Goal: Navigation & Orientation: Understand site structure

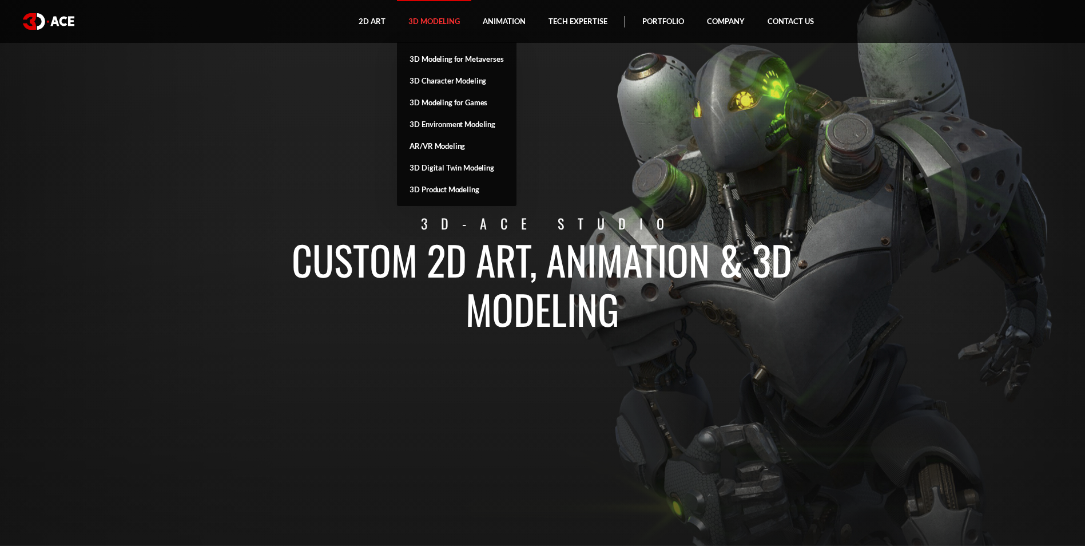
click at [437, 22] on link "3D Modeling" at bounding box center [434, 21] width 74 height 43
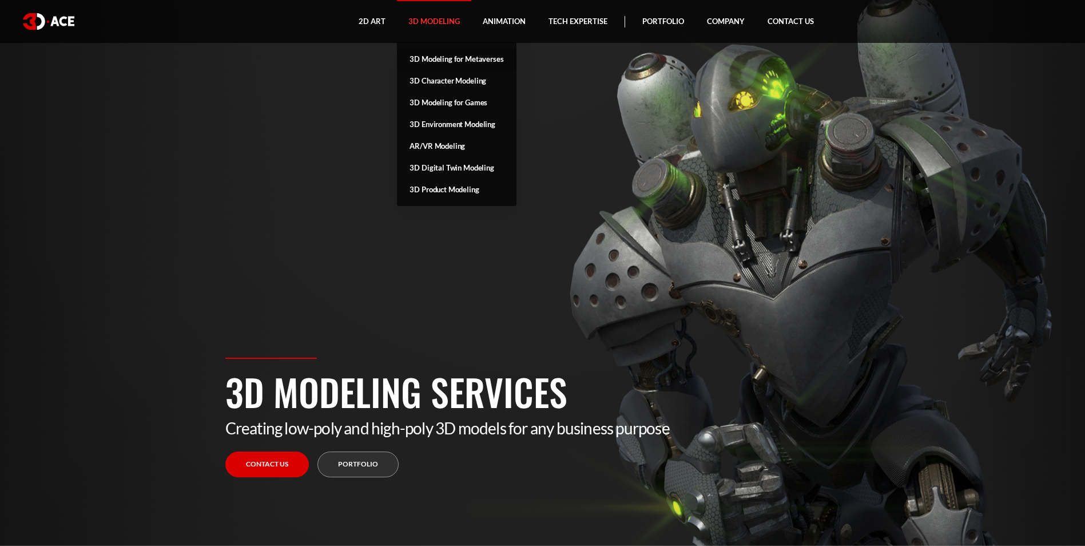
click at [449, 53] on link "3D Modeling for Metaverses" at bounding box center [456, 59] width 119 height 22
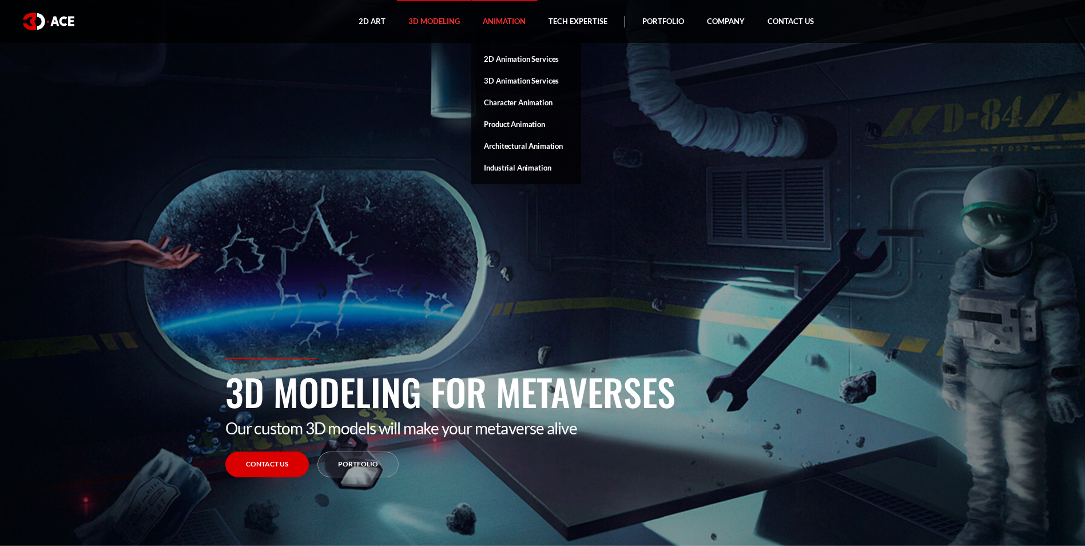
click at [507, 19] on link "Animation" at bounding box center [504, 21] width 66 height 43
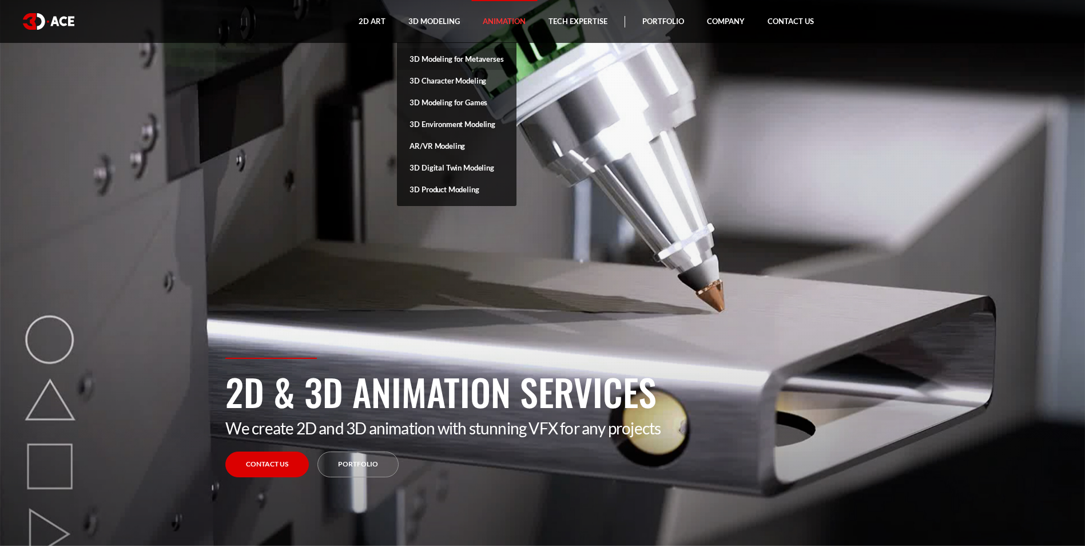
click at [433, 57] on link "3D Modeling for Metaverses" at bounding box center [456, 59] width 119 height 22
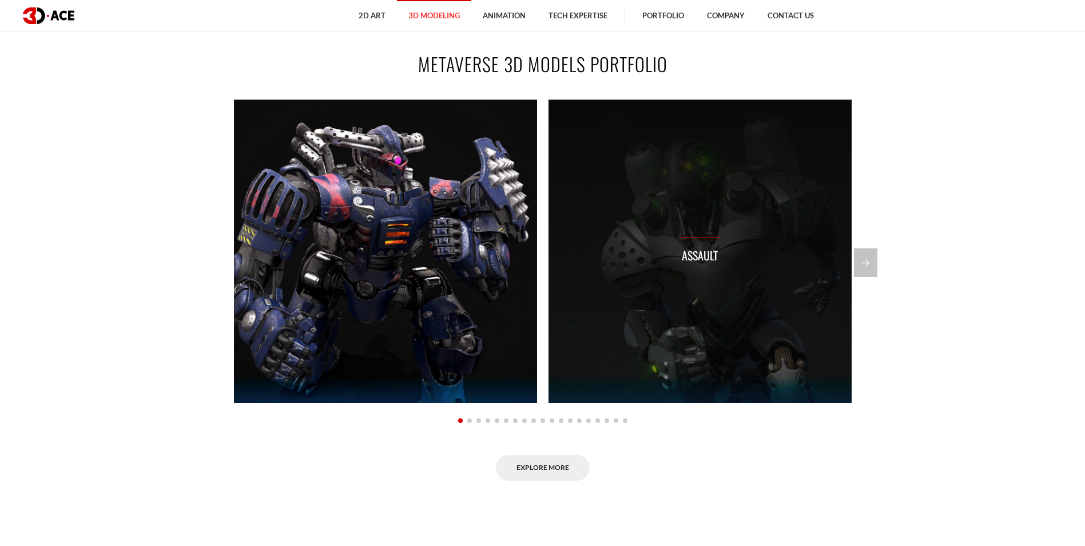
scroll to position [801, 0]
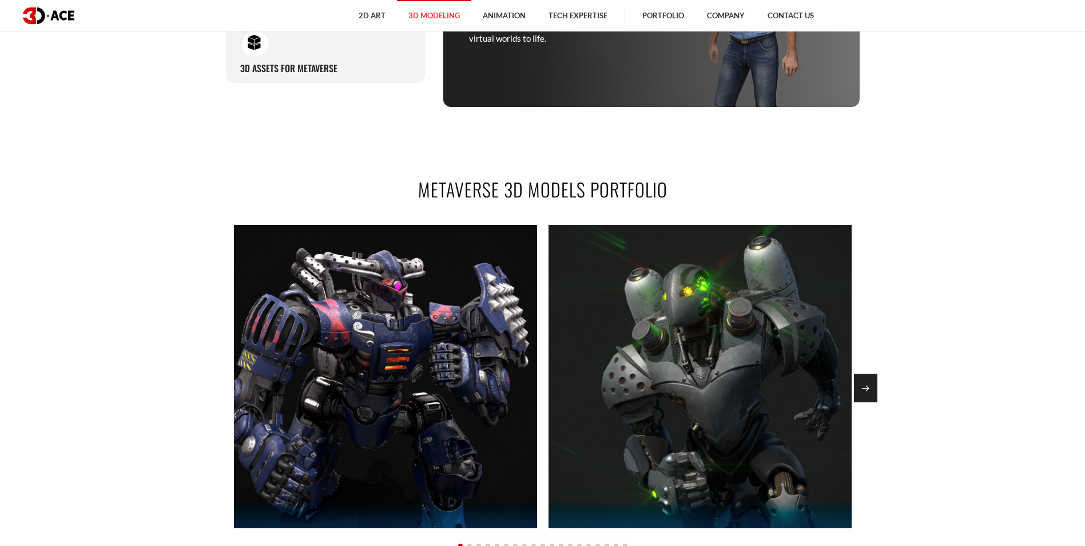
click at [867, 391] on div "Next slide" at bounding box center [865, 387] width 23 height 29
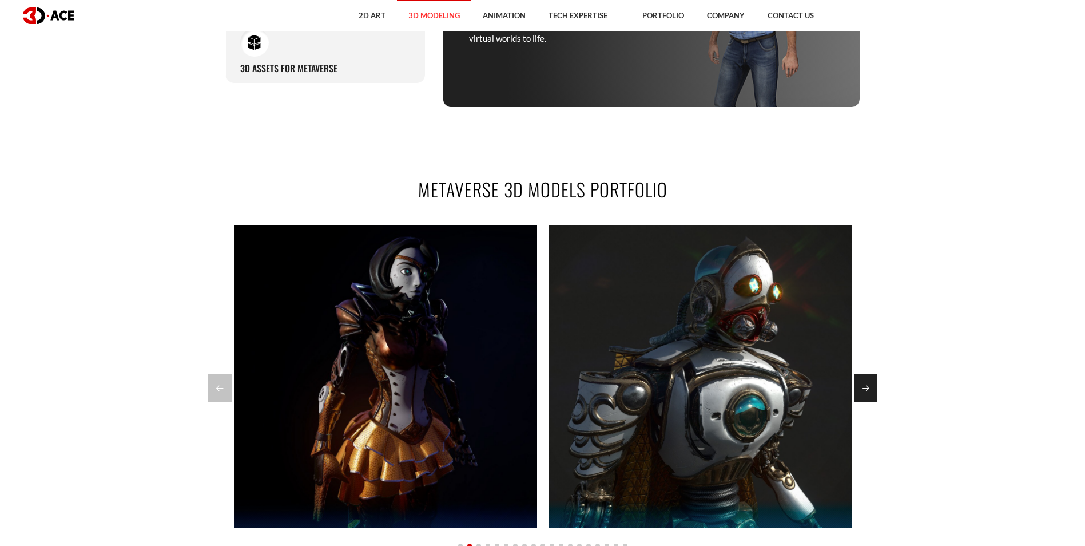
click at [867, 391] on div "Next slide" at bounding box center [865, 387] width 23 height 29
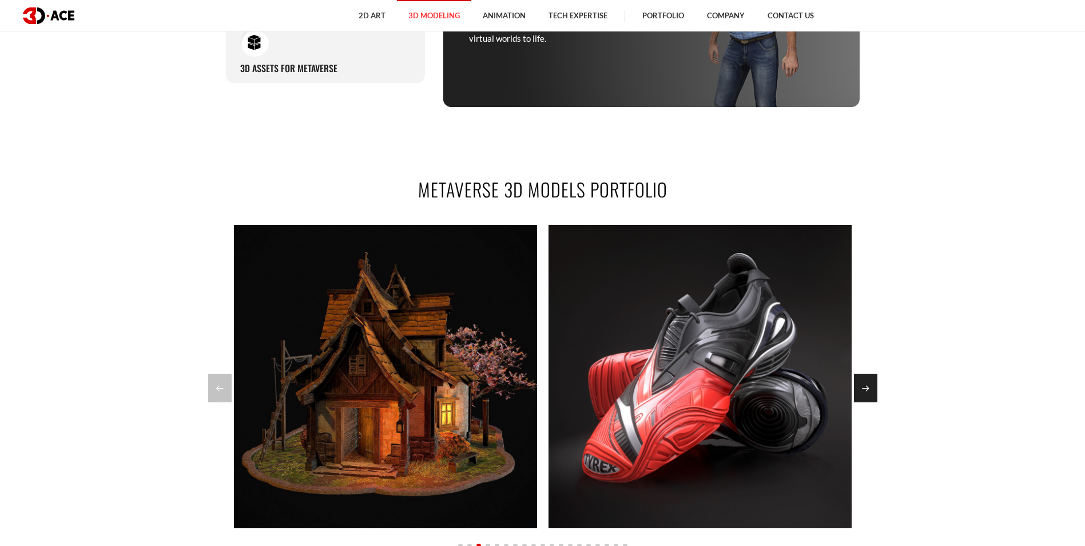
click at [858, 381] on div "Next slide" at bounding box center [865, 387] width 23 height 29
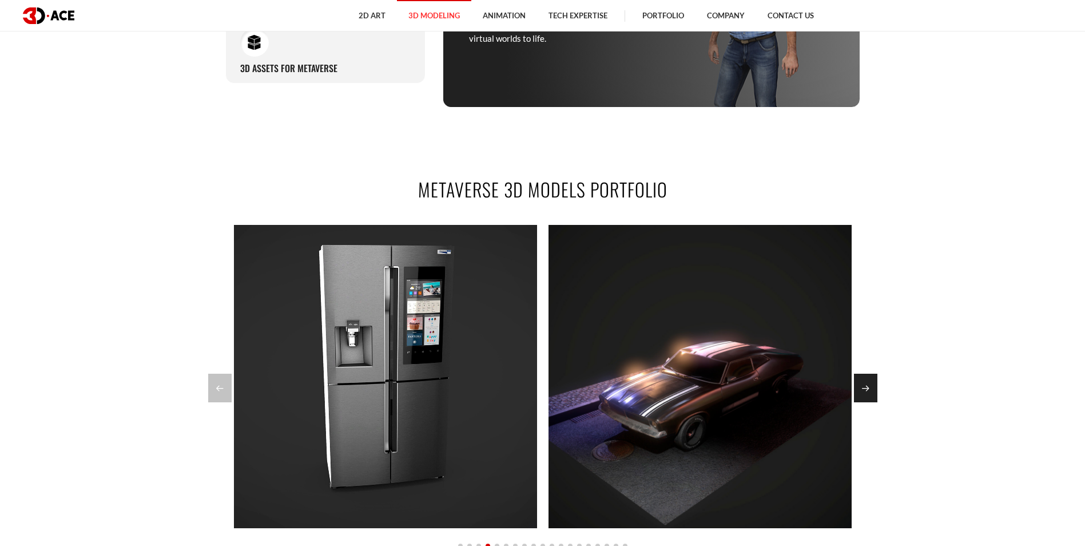
click at [858, 382] on div "Next slide" at bounding box center [865, 387] width 23 height 29
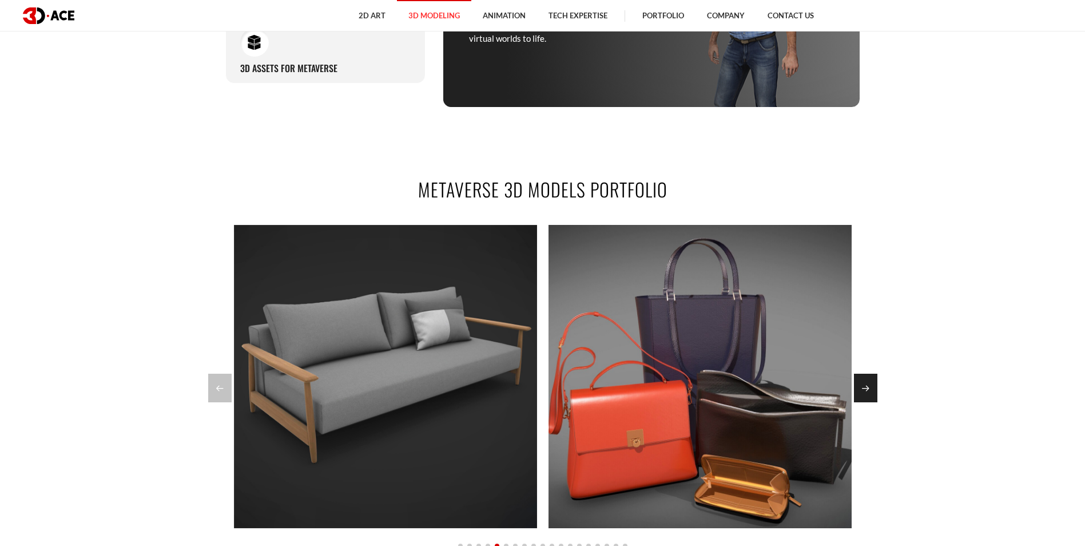
click at [858, 382] on div "Next slide" at bounding box center [865, 387] width 23 height 29
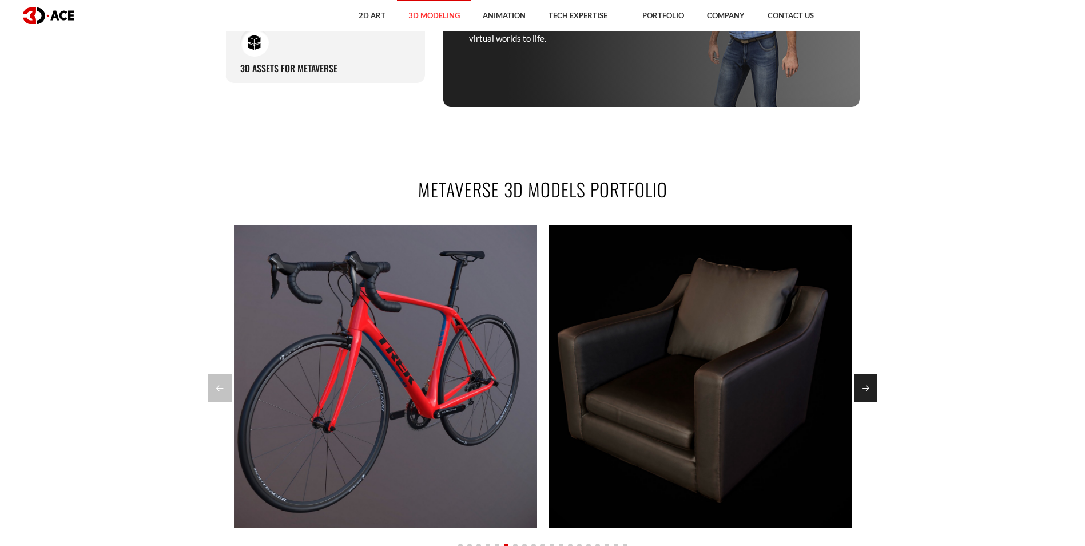
click at [858, 382] on div "Next slide" at bounding box center [865, 387] width 23 height 29
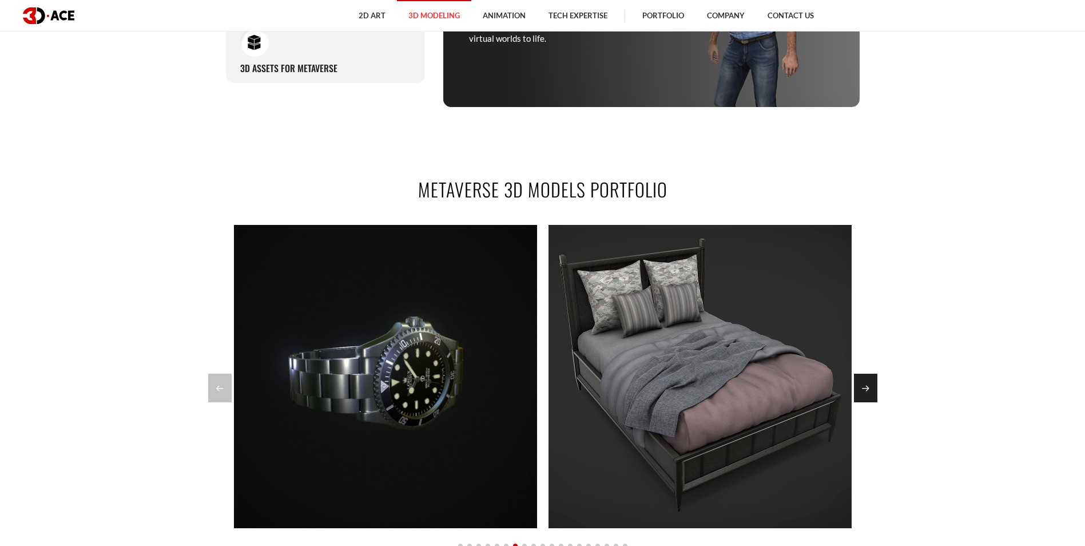
click at [858, 383] on div "Next slide" at bounding box center [865, 387] width 23 height 29
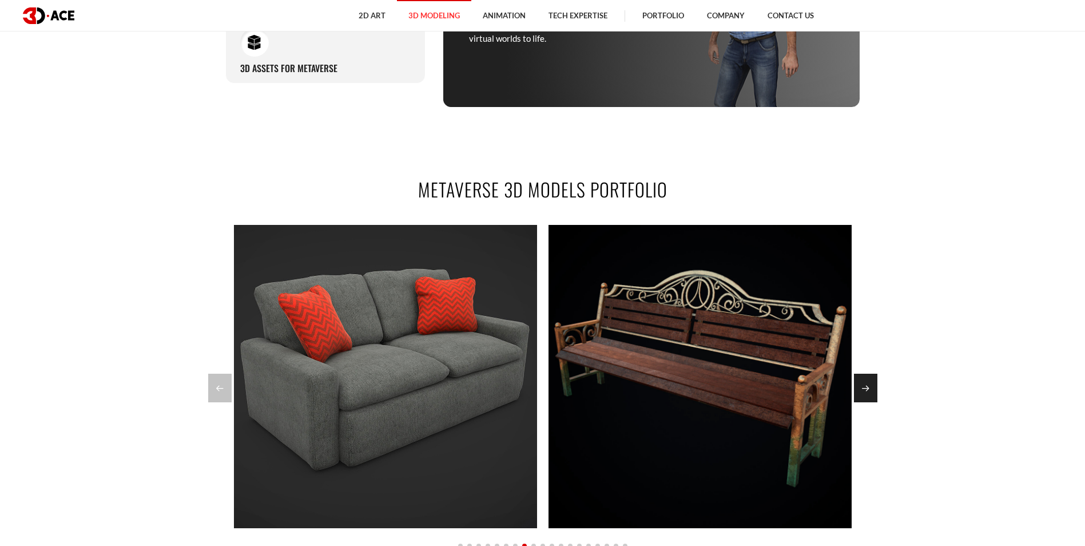
click at [857, 387] on div "Next slide" at bounding box center [865, 387] width 23 height 29
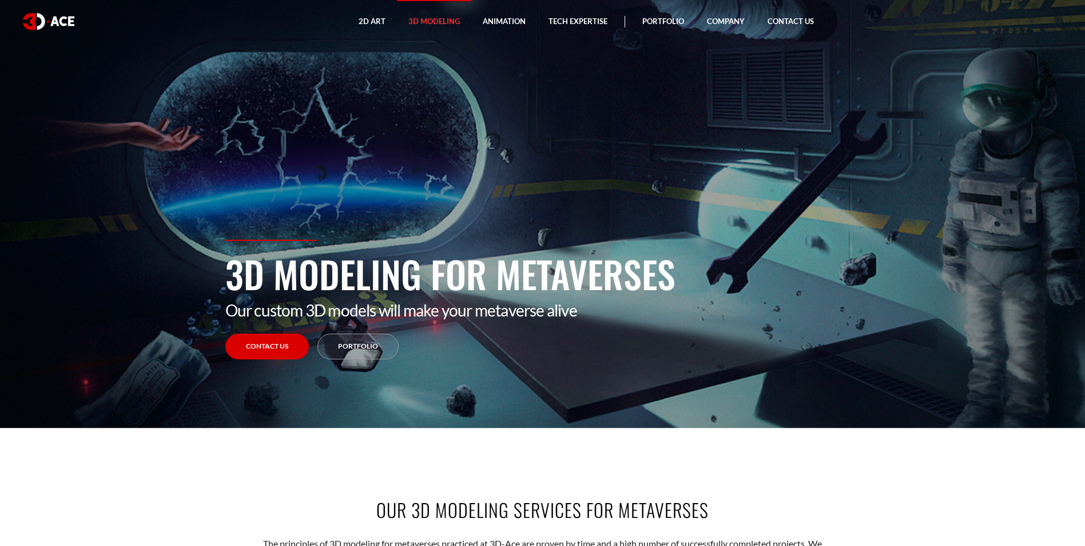
scroll to position [0, 0]
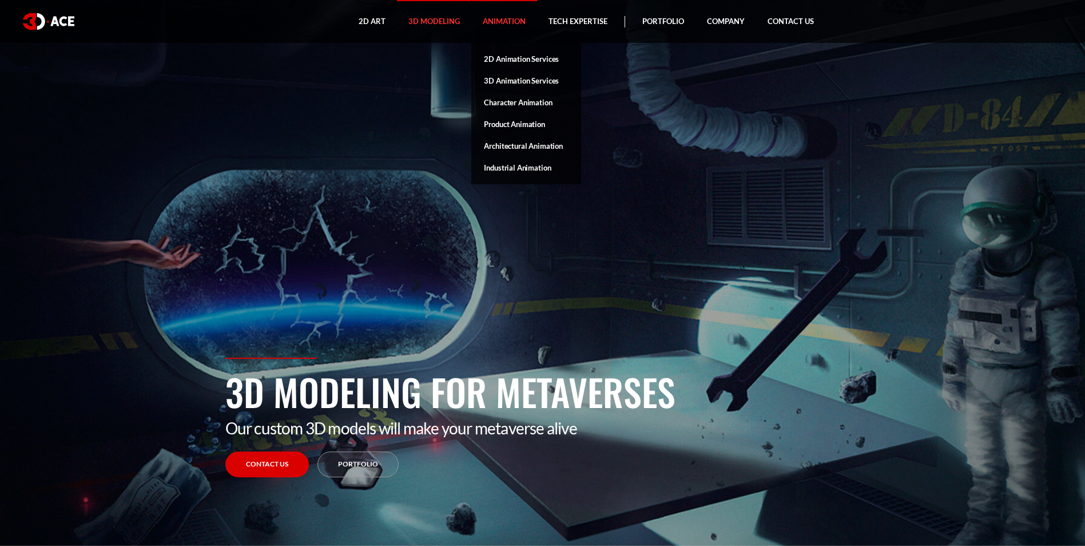
click at [485, 22] on link "Animation" at bounding box center [504, 21] width 66 height 43
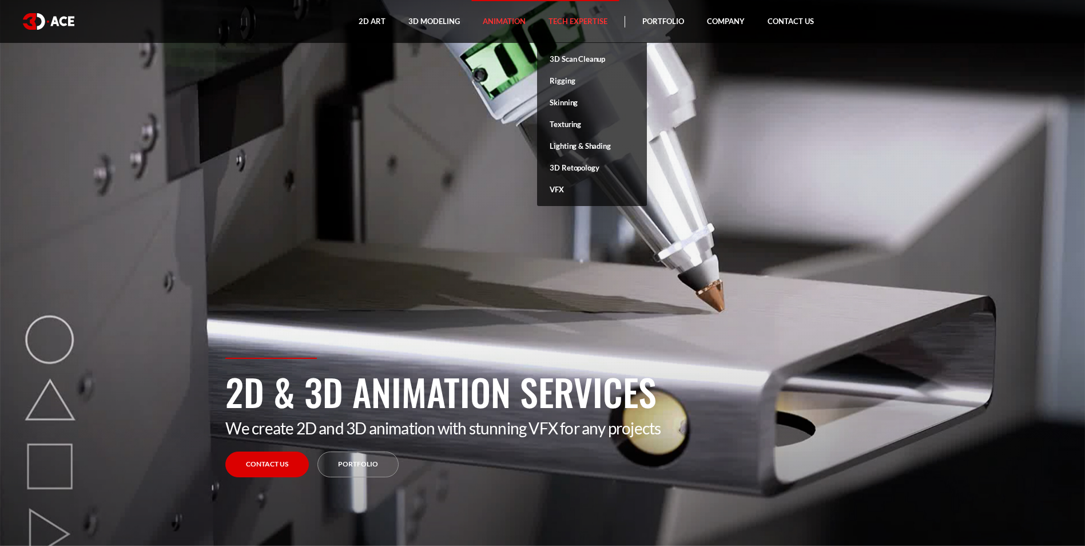
click at [594, 21] on link "Tech Expertise" at bounding box center [578, 21] width 82 height 43
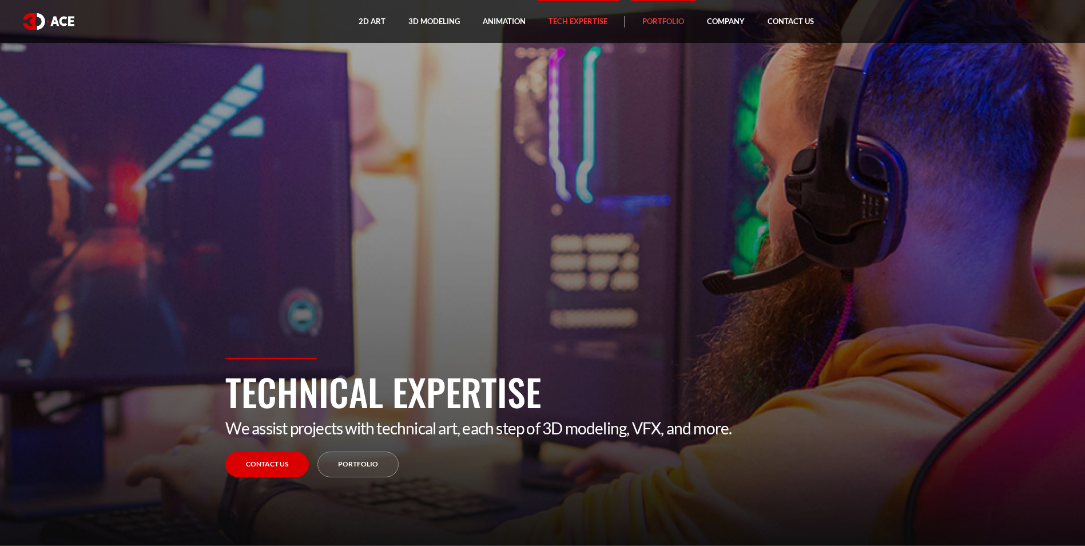
click at [671, 23] on link "Portfolio" at bounding box center [663, 21] width 65 height 43
